Goal: Task Accomplishment & Management: Use online tool/utility

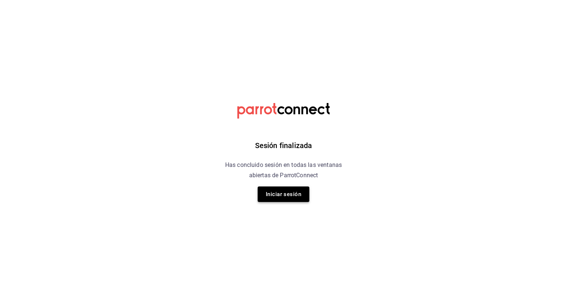
click at [299, 199] on button "Iniciar sesión" at bounding box center [283, 193] width 52 height 15
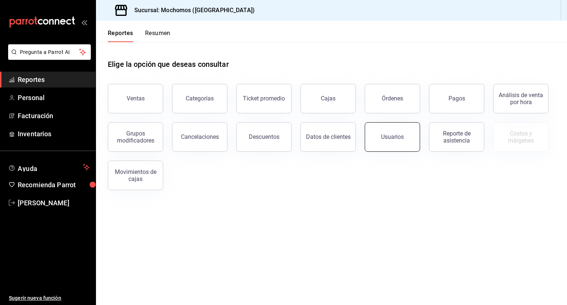
click at [389, 142] on button "Usuarios" at bounding box center [391, 137] width 55 height 30
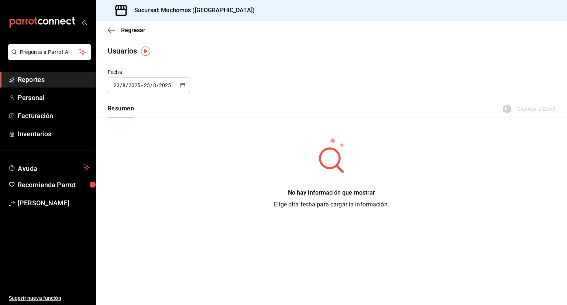
click at [181, 82] on icon "button" at bounding box center [182, 84] width 5 height 5
click at [153, 197] on li "Rango de fechas" at bounding box center [143, 191] width 70 height 17
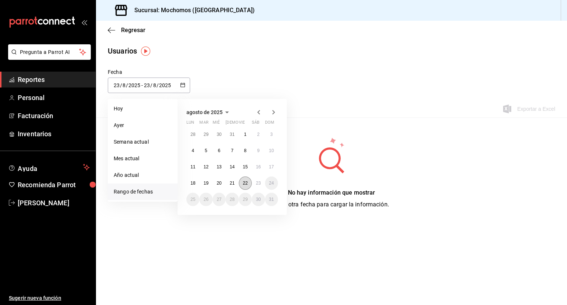
click at [246, 181] on abbr "22" at bounding box center [245, 182] width 5 height 5
click at [257, 185] on abbr "23" at bounding box center [258, 182] width 5 height 5
type input "[DATE]"
type input "22"
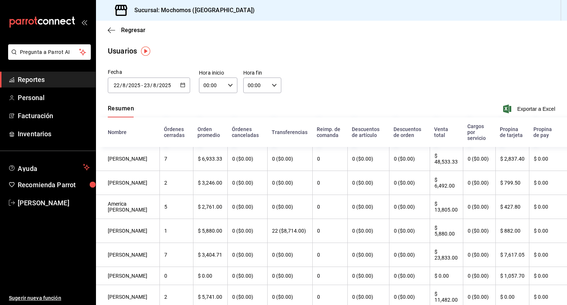
click at [228, 83] on icon "button" at bounding box center [230, 85] width 5 height 5
click at [209, 128] on span "05" at bounding box center [207, 128] width 7 height 6
type input "05:00"
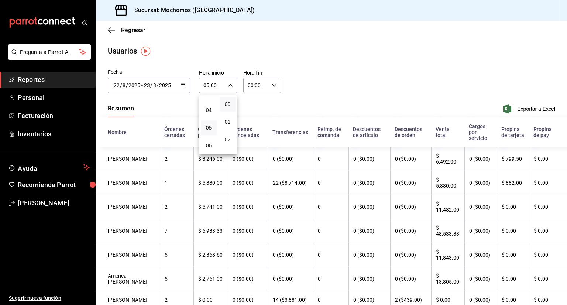
click at [273, 86] on div at bounding box center [283, 152] width 567 height 305
click at [273, 86] on icon "button" at bounding box center [273, 85] width 5 height 5
click at [249, 145] on span "05" at bounding box center [250, 142] width 7 height 6
type input "05:00"
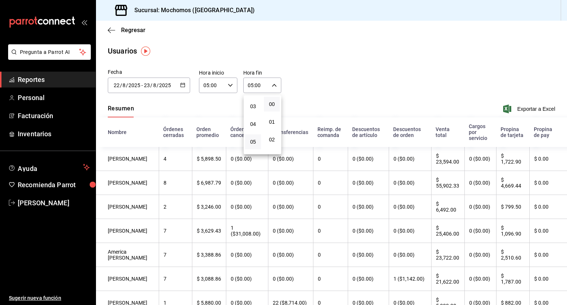
click at [430, 59] on div at bounding box center [283, 152] width 567 height 305
click at [521, 109] on span "Exportar a Excel" at bounding box center [529, 108] width 51 height 9
click at [183, 84] on \(Stroke\) "button" at bounding box center [183, 84] width 4 height 0
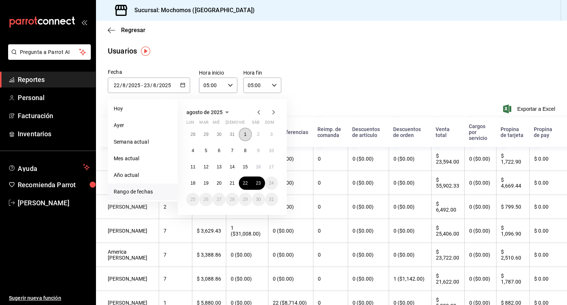
click at [240, 135] on button "1" at bounding box center [245, 134] width 13 height 13
click at [259, 183] on abbr "23" at bounding box center [258, 182] width 5 height 5
type input "[DATE]"
type input "1"
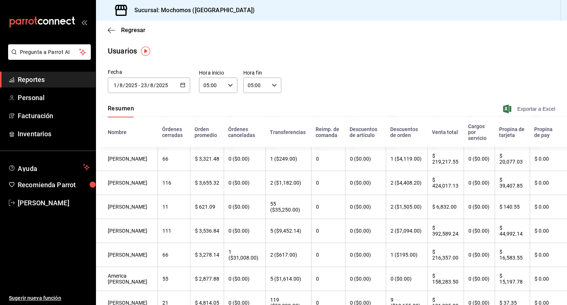
click at [526, 110] on span "Exportar a Excel" at bounding box center [529, 108] width 51 height 9
click at [111, 30] on icon "button" at bounding box center [111, 30] width 7 height 7
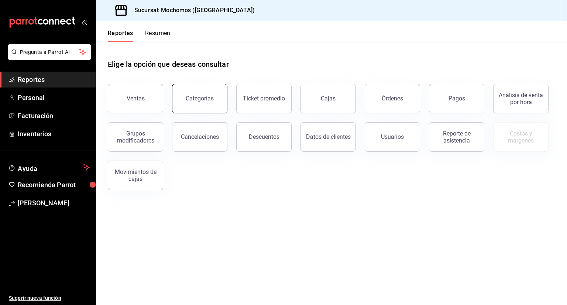
click at [202, 97] on div "Categorías" at bounding box center [200, 98] width 28 height 7
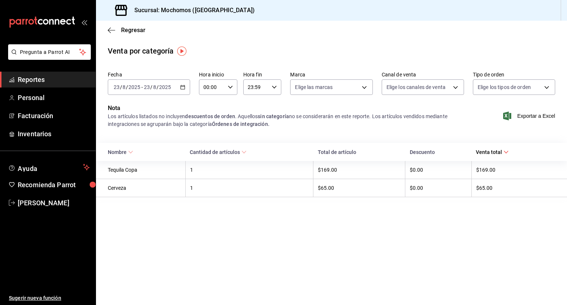
click at [180, 87] on icon "button" at bounding box center [182, 86] width 5 height 5
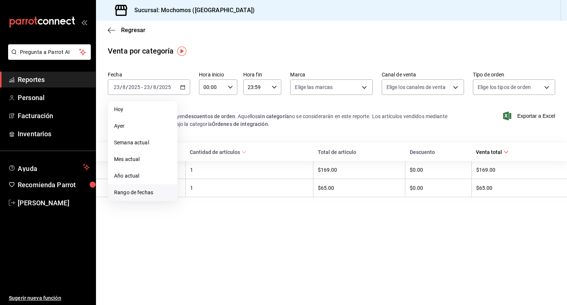
click at [147, 193] on span "Rango de fechas" at bounding box center [142, 192] width 57 height 8
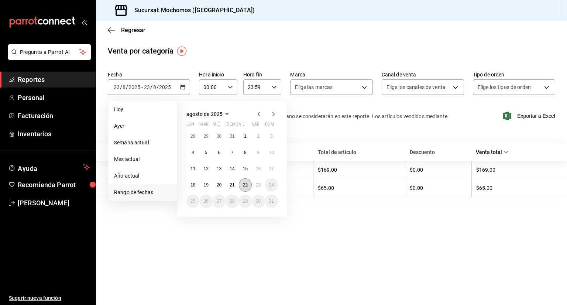
click at [243, 185] on abbr "22" at bounding box center [245, 184] width 5 height 5
click at [256, 186] on abbr "23" at bounding box center [258, 184] width 5 height 5
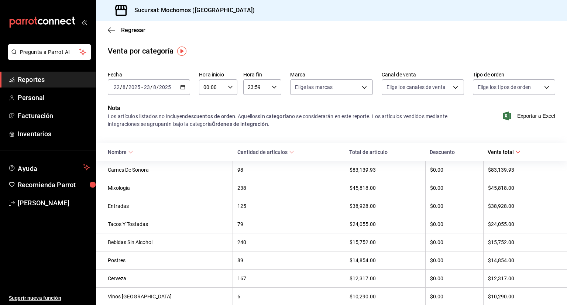
click at [228, 88] on icon "button" at bounding box center [230, 86] width 5 height 5
click at [206, 146] on span "05" at bounding box center [207, 144] width 7 height 6
type input "05:00"
click at [273, 88] on div at bounding box center [283, 152] width 567 height 305
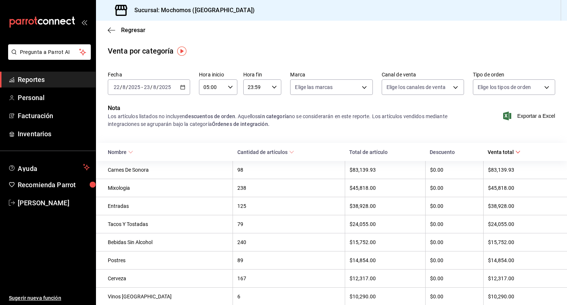
click at [271, 86] on icon "button" at bounding box center [273, 86] width 5 height 5
click at [251, 150] on span "05" at bounding box center [250, 148] width 7 height 6
click at [268, 103] on span "00" at bounding box center [269, 106] width 7 height 6
type input "05:00"
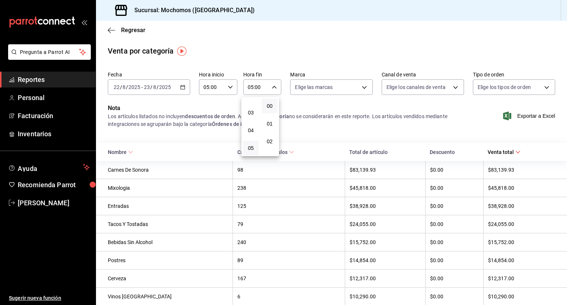
click at [298, 28] on div at bounding box center [283, 152] width 567 height 305
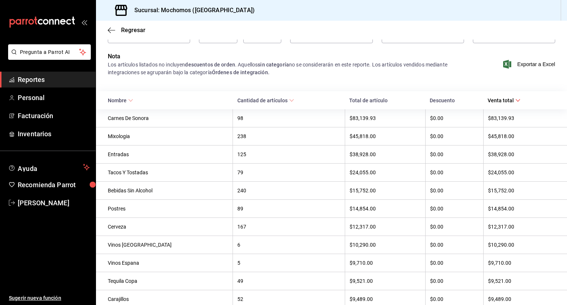
scroll to position [53, 0]
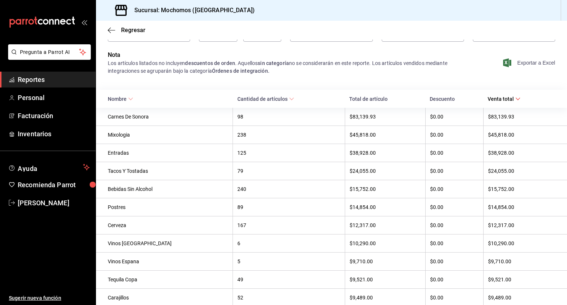
click at [520, 60] on span "Exportar a Excel" at bounding box center [529, 62] width 51 height 9
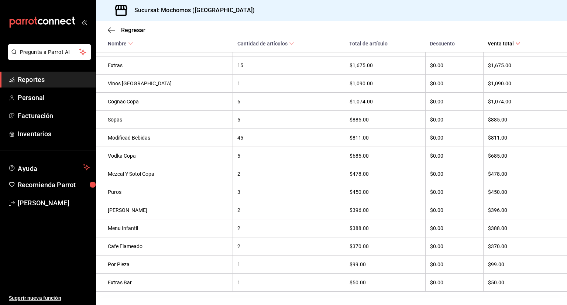
scroll to position [647, 0]
